Goal: Register for event/course

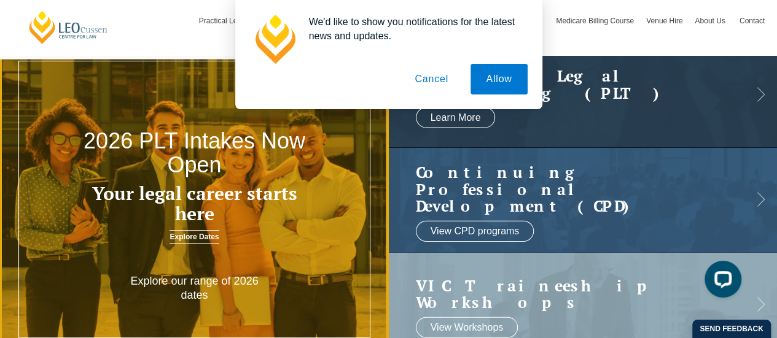
drag, startPoint x: 475, startPoint y: 83, endPoint x: 422, endPoint y: 78, distance: 53.7
click at [422, 78] on div "Allow Cancel" at bounding box center [389, 79] width 278 height 31
click at [422, 78] on button "Cancel" at bounding box center [431, 79] width 64 height 31
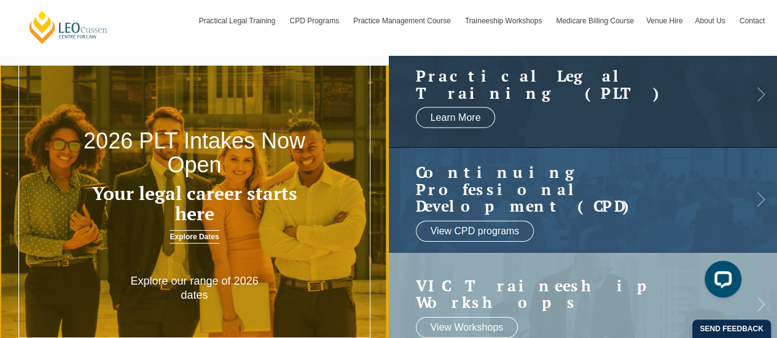
scroll to position [71, 0]
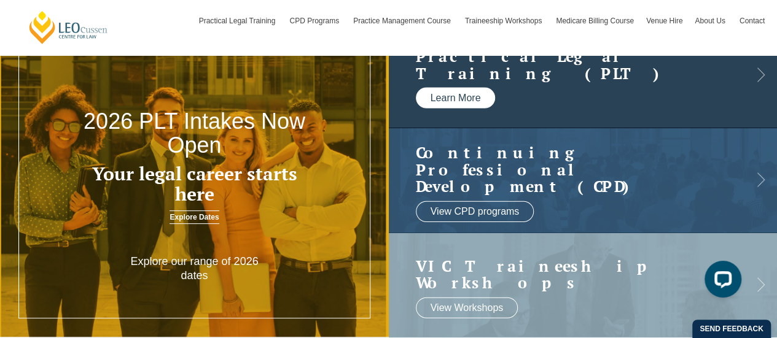
click at [467, 93] on link "Learn More" at bounding box center [456, 98] width 80 height 21
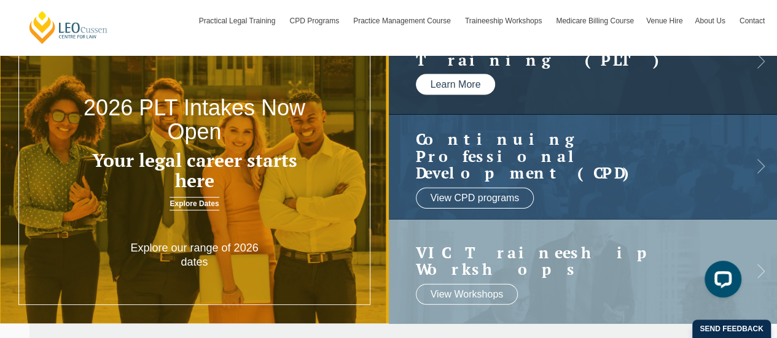
scroll to position [85, 0]
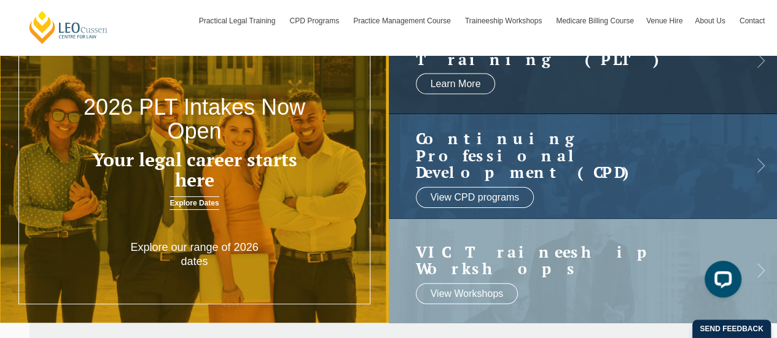
click at [197, 204] on link "Explore Dates" at bounding box center [194, 204] width 49 height 14
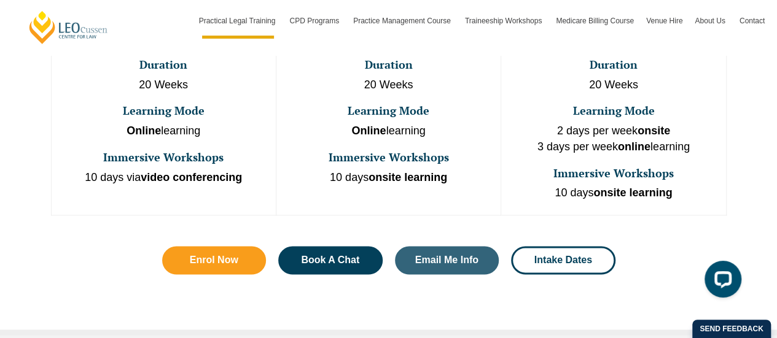
scroll to position [820, 0]
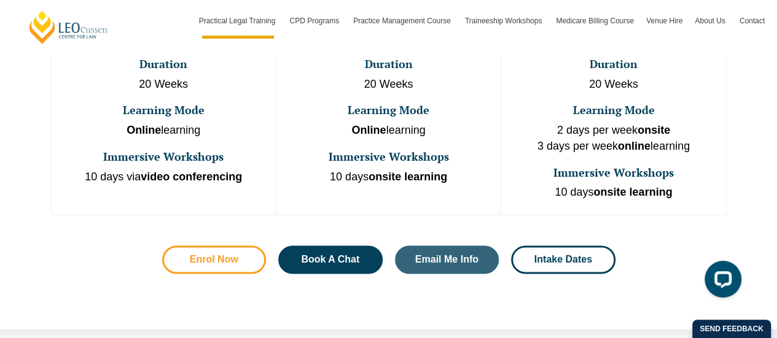
click at [238, 255] on span "Enrol Now" at bounding box center [214, 260] width 71 height 10
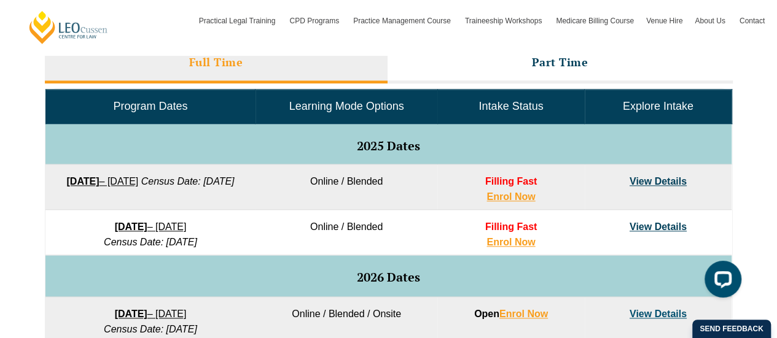
scroll to position [575, 0]
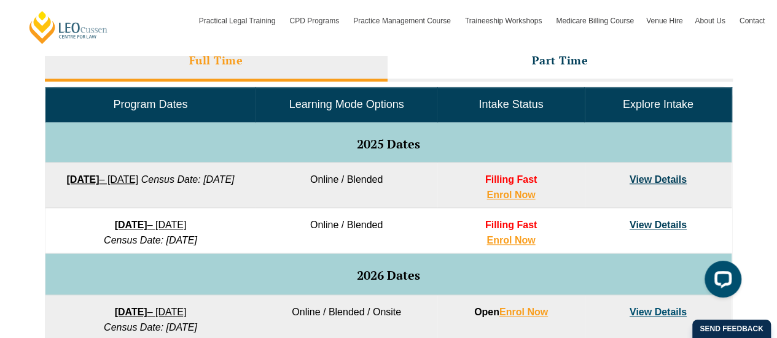
click at [655, 181] on link "View Details" at bounding box center [658, 179] width 57 height 10
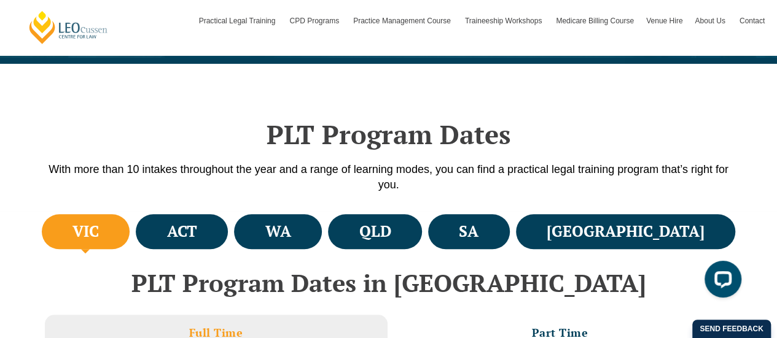
scroll to position [298, 0]
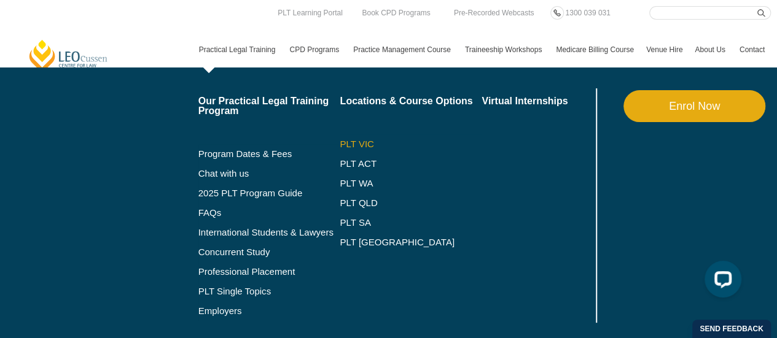
click at [361, 145] on link "PLT VIC" at bounding box center [411, 144] width 142 height 10
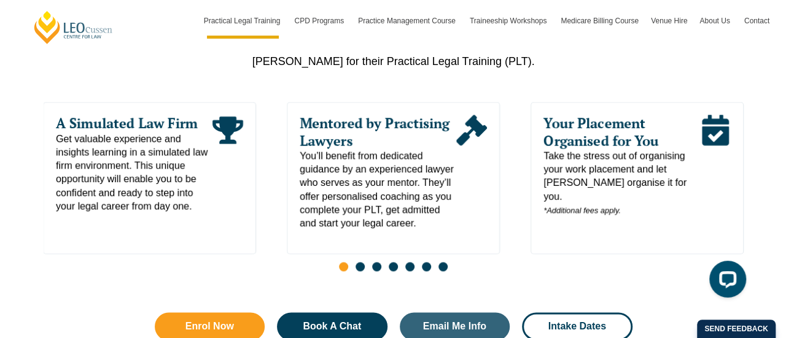
scroll to position [666, 0]
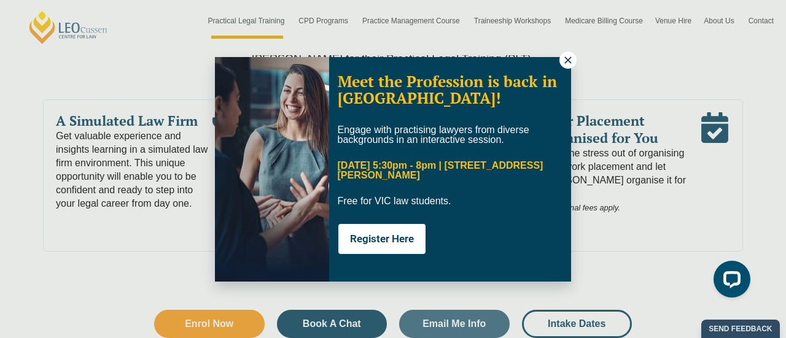
click at [566, 67] on button at bounding box center [568, 60] width 17 height 17
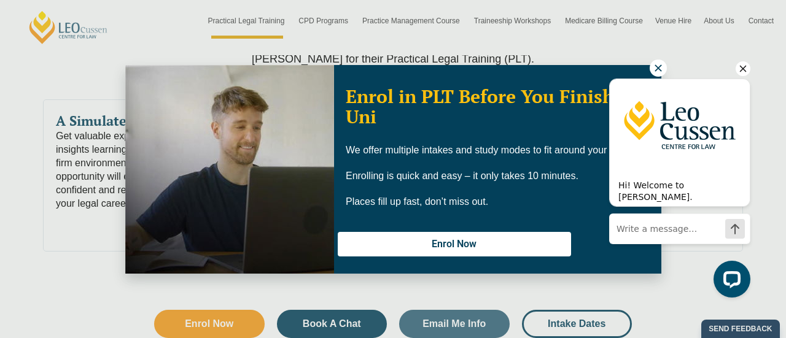
click at [656, 70] on div "Hi! Welcome to Leo Cussen. Ask me anything. I'm here to help! Chat now" at bounding box center [679, 158] width 141 height 195
